Goal: Complete application form

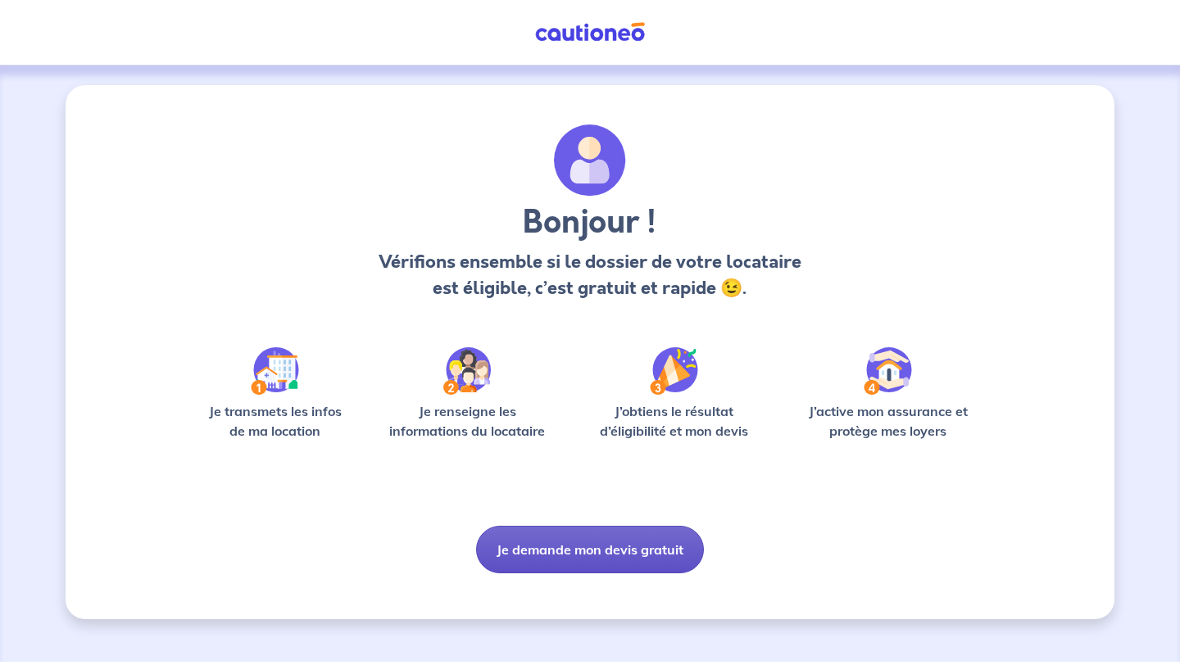
click at [614, 540] on button "Je demande mon devis gratuit" at bounding box center [590, 550] width 228 height 48
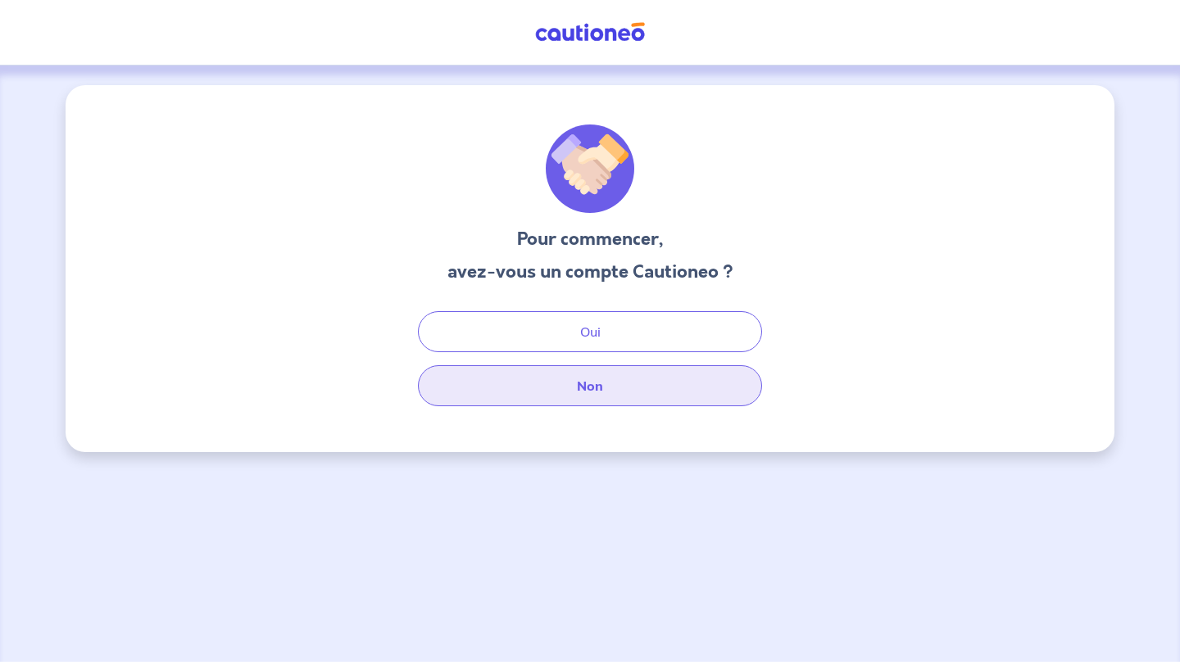
click at [626, 382] on button "Non" at bounding box center [590, 385] width 344 height 41
